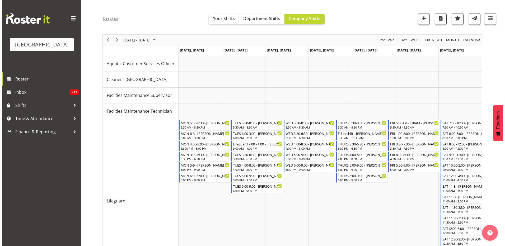
scroll to position [26, 0]
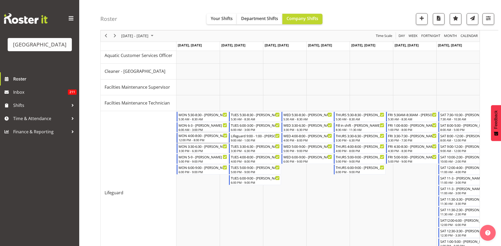
click at [210, 141] on div "12:00 PM - 8:00 PM" at bounding box center [203, 140] width 49 height 4
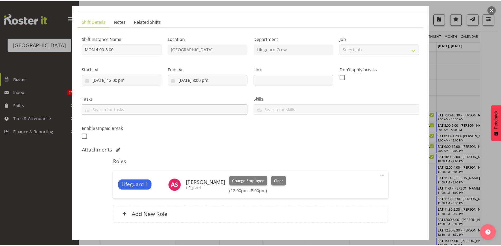
scroll to position [56, 0]
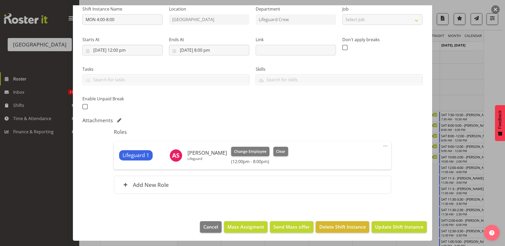
click at [383, 147] on span at bounding box center [385, 146] width 6 height 6
click at [367, 158] on link "Edit" at bounding box center [363, 158] width 51 height 10
select select "7"
select select "2025"
select select "12"
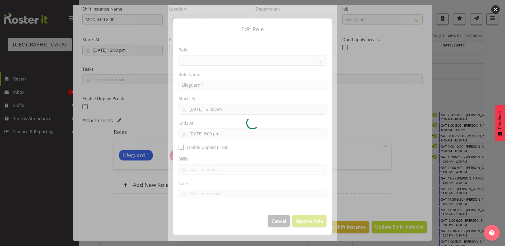
select select "96"
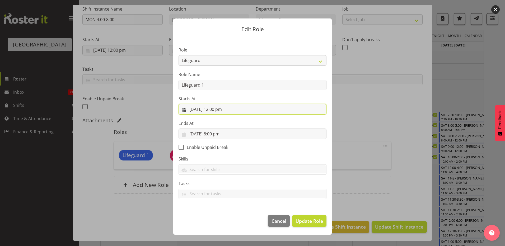
click at [219, 110] on input "[DATE] 12:00 pm" at bounding box center [253, 109] width 148 height 11
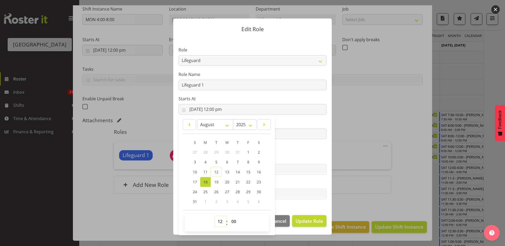
click at [220, 225] on select "00 01 02 03 04 05 06 07 08 09 10 11 12 13 14 15 16 17 18 19 20 21 22 23" at bounding box center [221, 221] width 12 height 11
select select "11"
click at [215, 216] on select "00 01 02 03 04 05 06 07 08 09 10 11 12 13 14 15 16 17 18 19 20 21 22 23" at bounding box center [221, 221] width 12 height 11
type input "[DATE] 11:00 am"
click at [303, 221] on span "Update Role" at bounding box center [309, 221] width 27 height 7
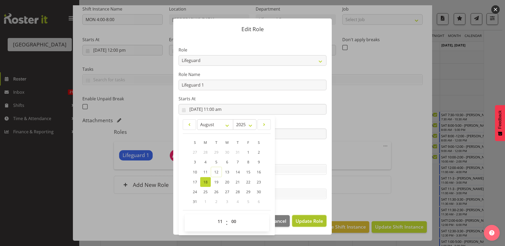
select select
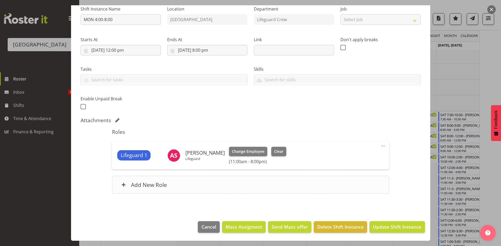
scroll to position [0, 0]
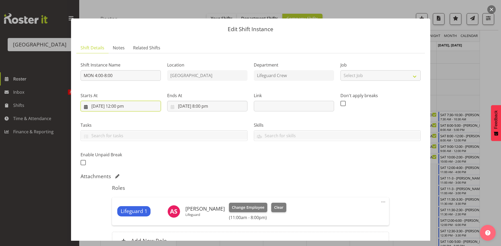
click at [129, 107] on input "[DATE] 12:00 pm" at bounding box center [121, 106] width 80 height 11
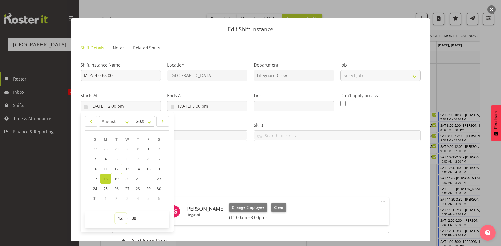
click at [121, 218] on select "00 01 02 03 04 05 06 07 08 09 10 11 12 13 14 15 16 17 18 19 20 21 22 23" at bounding box center [121, 218] width 12 height 11
select select "11"
click at [115, 213] on select "00 01 02 03 04 05 06 07 08 09 10 11 12 13 14 15 16 17 18 19 20 21 22 23" at bounding box center [121, 218] width 12 height 11
type input "[DATE] 11:00 am"
click at [221, 157] on div "Shift Instance Name MON 4:00-8:00 Location [GEOGRAPHIC_DATA] Department Lifegua…" at bounding box center [250, 112] width 347 height 116
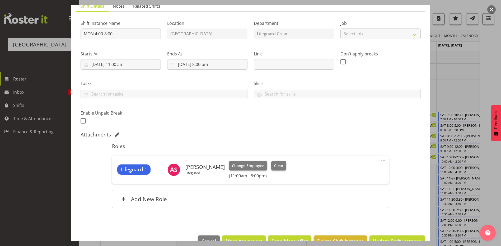
scroll to position [56, 0]
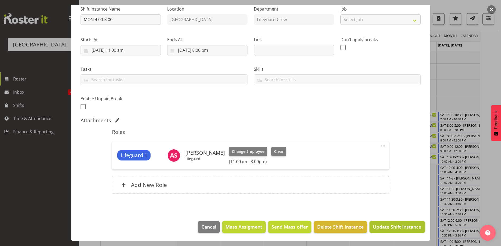
click at [390, 230] on span "Update Shift Instance" at bounding box center [397, 226] width 48 height 7
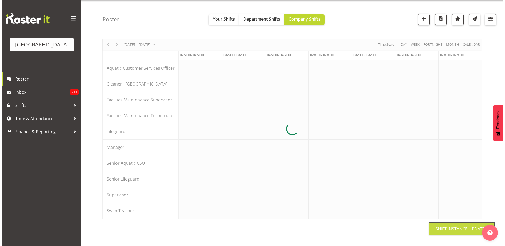
scroll to position [14, 0]
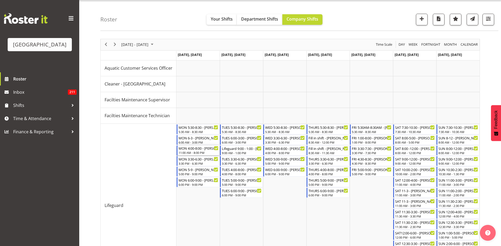
click at [208, 151] on div "MON 4:00-8:00 - [PERSON_NAME] 11:00 AM - 8:00 PM" at bounding box center [199, 151] width 40 height 10
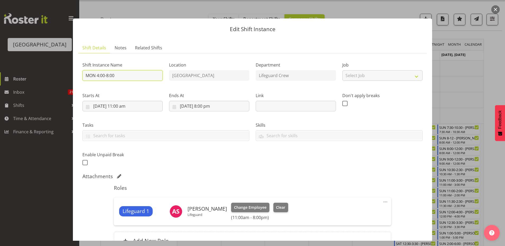
click at [100, 74] on input "MON 4:00-8:00" at bounding box center [122, 75] width 80 height 11
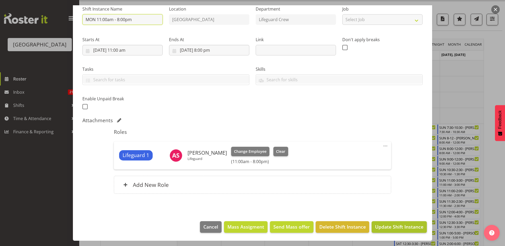
type input "MON 11:00am - 8:00pm"
click at [381, 224] on span "Update Shift Instance" at bounding box center [399, 226] width 48 height 7
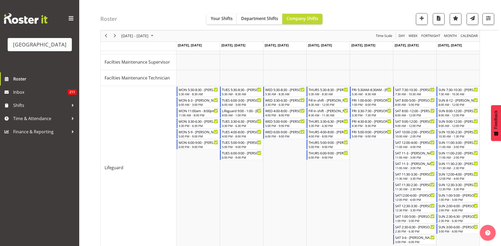
scroll to position [0, 0]
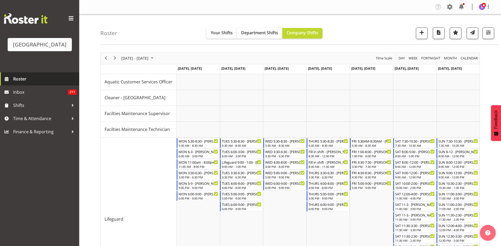
click at [22, 83] on span "Roster" at bounding box center [44, 79] width 63 height 8
